Goal: Transaction & Acquisition: Subscribe to service/newsletter

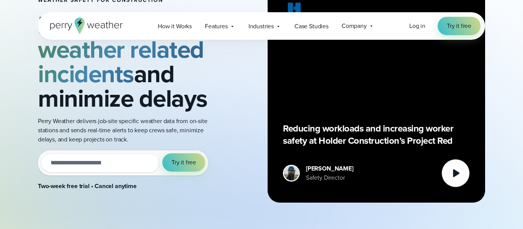
scroll to position [137, 0]
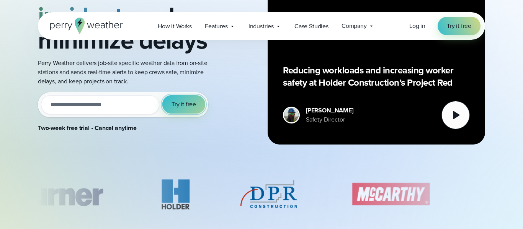
click at [190, 103] on span "Try it free" at bounding box center [184, 104] width 25 height 9
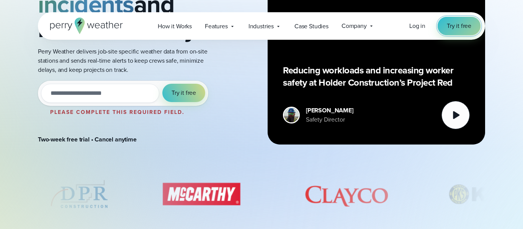
click at [473, 23] on link "Try it free" at bounding box center [459, 26] width 43 height 18
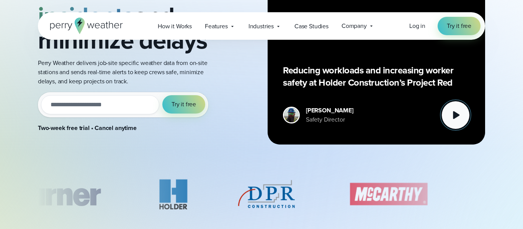
click at [461, 125] on button at bounding box center [455, 115] width 28 height 28
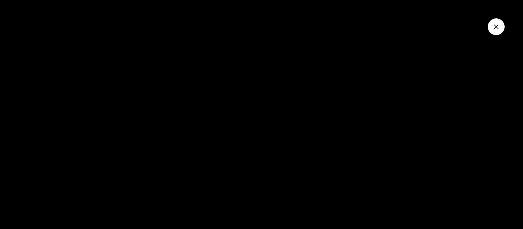
click at [500, 24] on icon "Close Video" at bounding box center [496, 27] width 8 height 8
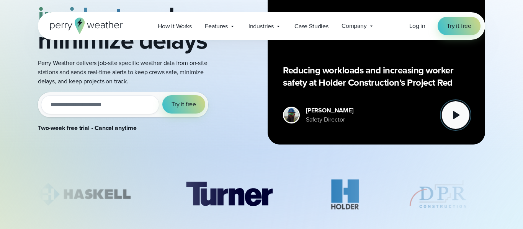
click at [460, 111] on icon at bounding box center [455, 115] width 15 height 15
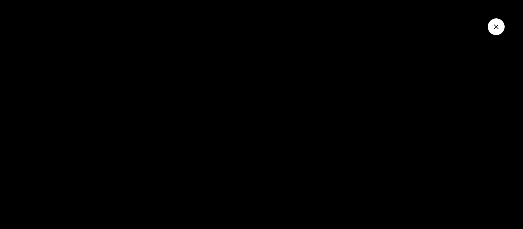
click at [497, 26] on icon "Close Video" at bounding box center [496, 27] width 5 height 5
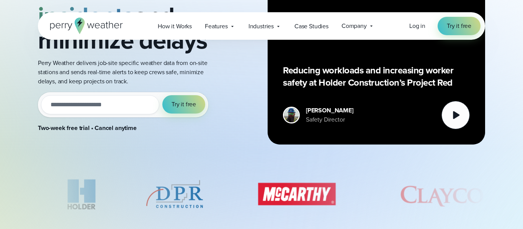
click at [290, 107] on div at bounding box center [291, 115] width 17 height 17
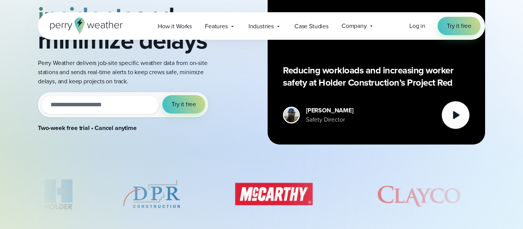
click at [289, 106] on div "[PERSON_NAME] Safety Director" at bounding box center [318, 115] width 70 height 18
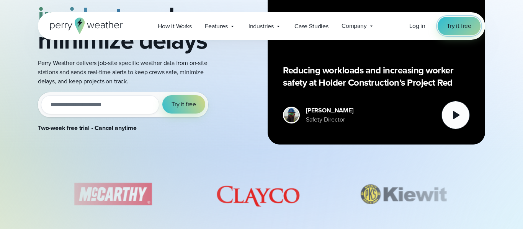
click at [460, 19] on link "Try it free" at bounding box center [459, 26] width 43 height 18
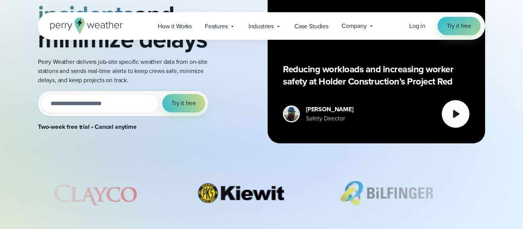
scroll to position [134, 0]
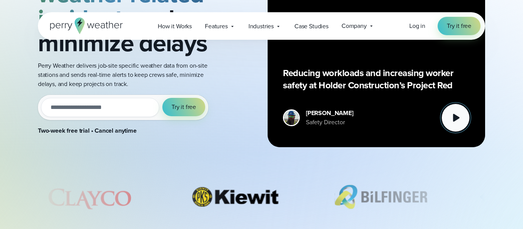
click at [456, 116] on icon at bounding box center [456, 118] width 7 height 8
